Goal: Task Accomplishment & Management: Use online tool/utility

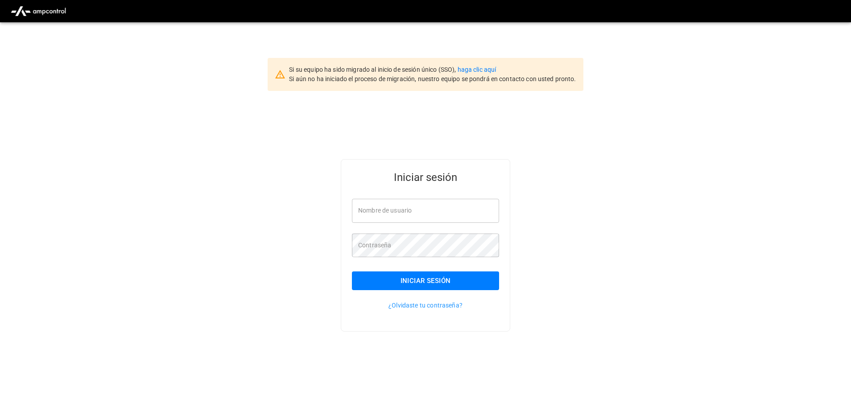
type input "**********"
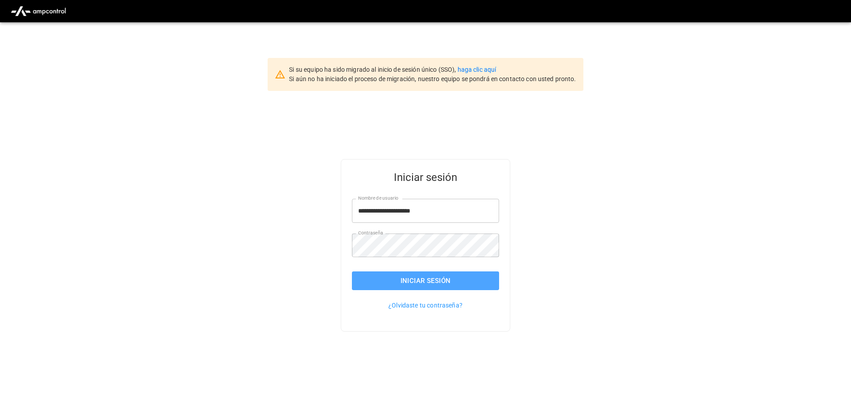
click at [414, 286] on button "Iniciar sesión" at bounding box center [425, 281] width 147 height 19
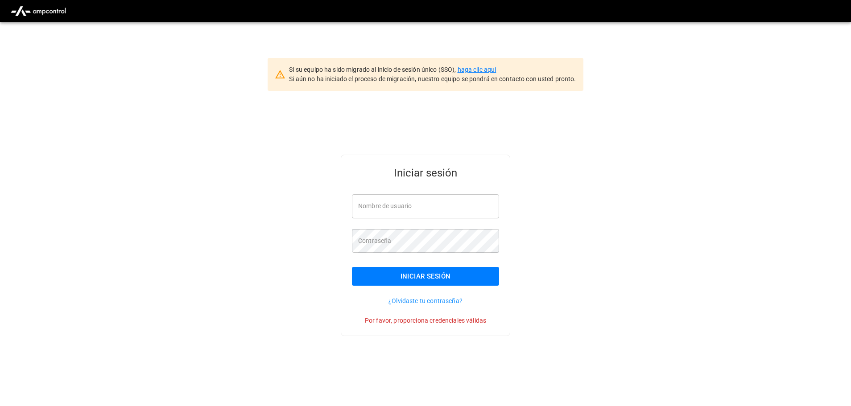
click at [489, 69] on link "haga clic aquí" at bounding box center [477, 69] width 39 height 7
